Goal: Task Accomplishment & Management: Use online tool/utility

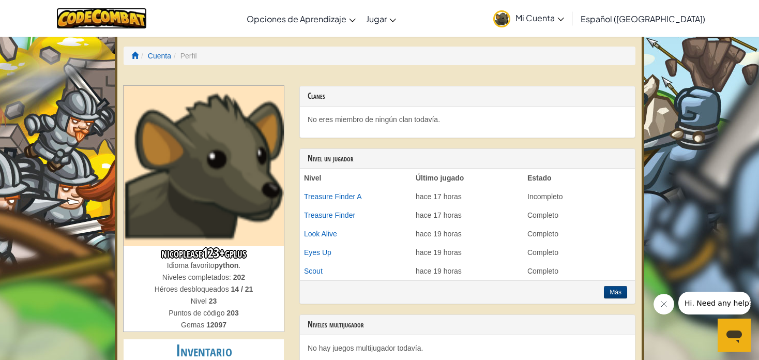
click at [82, 13] on img at bounding box center [101, 18] width 90 height 21
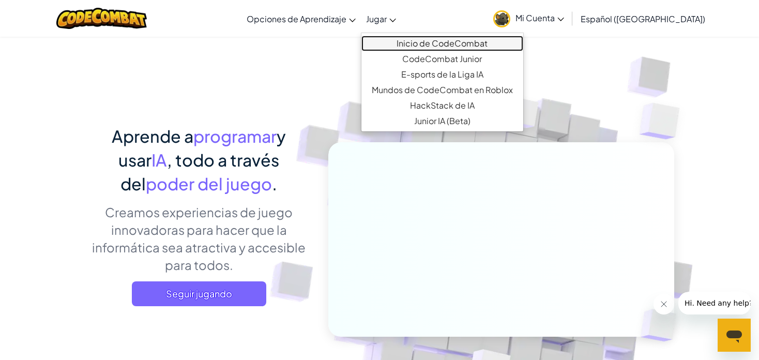
click at [416, 44] on link "Inicio de CodeCombat" at bounding box center [442, 44] width 162 height 16
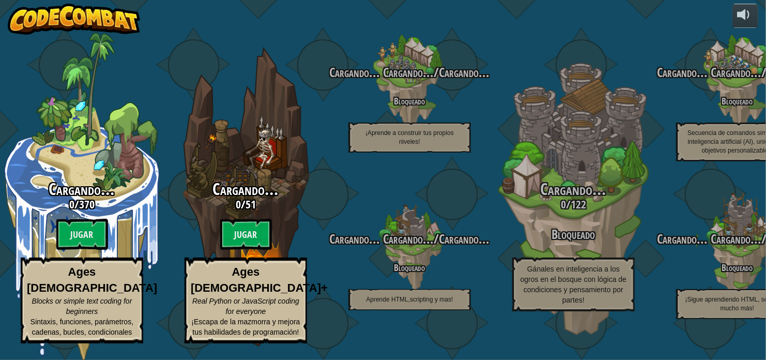
select select "es-419"
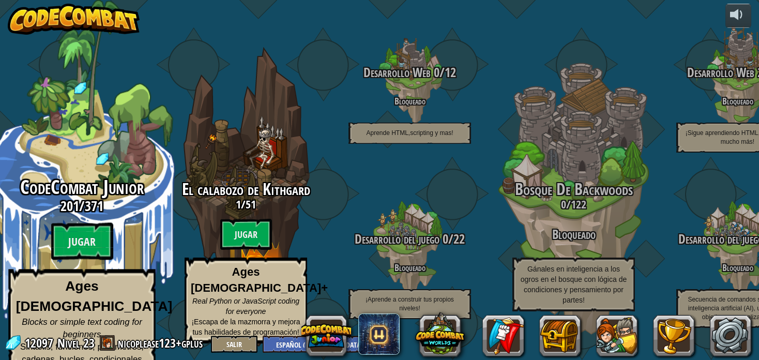
drag, startPoint x: 93, startPoint y: 236, endPoint x: 43, endPoint y: 249, distance: 51.7
click at [43, 249] on div "CodeCombat Junior 201 / 371 Jugar Ages [DEMOGRAPHIC_DATA] Blocks or simple text…" at bounding box center [81, 275] width 196 height 196
select select "es-419"
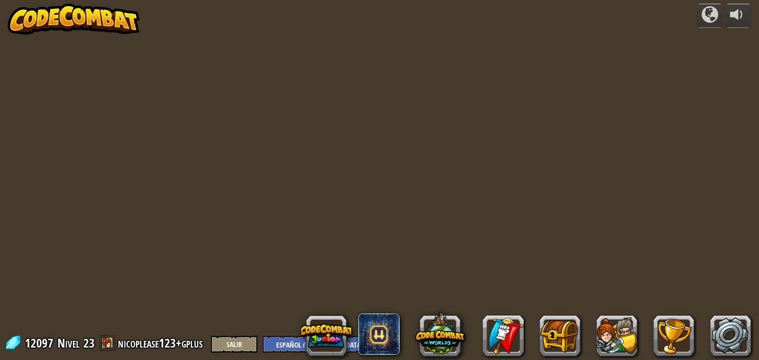
select select "es-419"
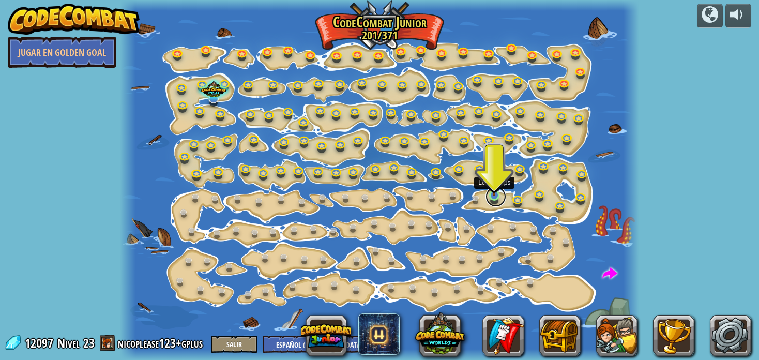
click at [493, 198] on link at bounding box center [495, 196] width 21 height 21
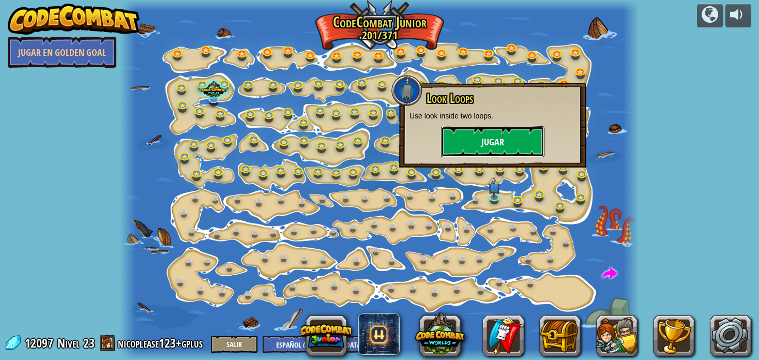
click at [513, 141] on button "Jugar" at bounding box center [492, 141] width 103 height 31
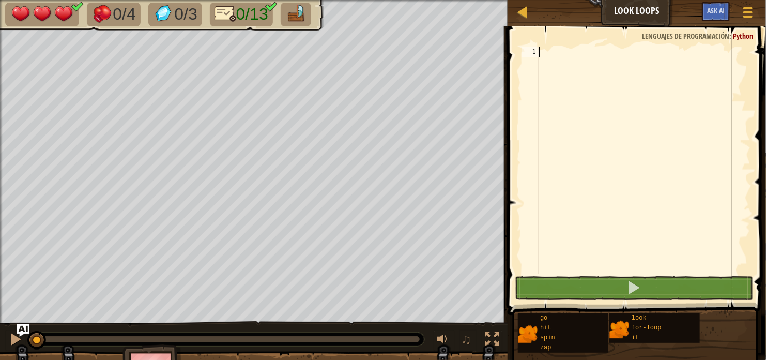
click at [577, 52] on div at bounding box center [643, 171] width 213 height 248
type textarea "f"
